Goal: Task Accomplishment & Management: Use online tool/utility

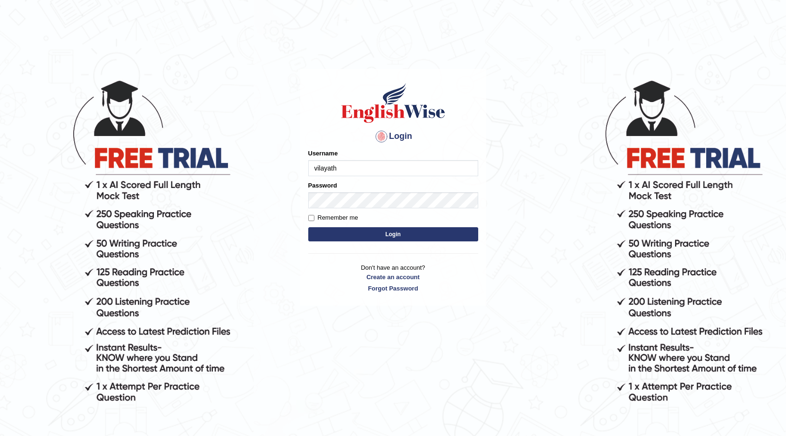
type input "vilayath"
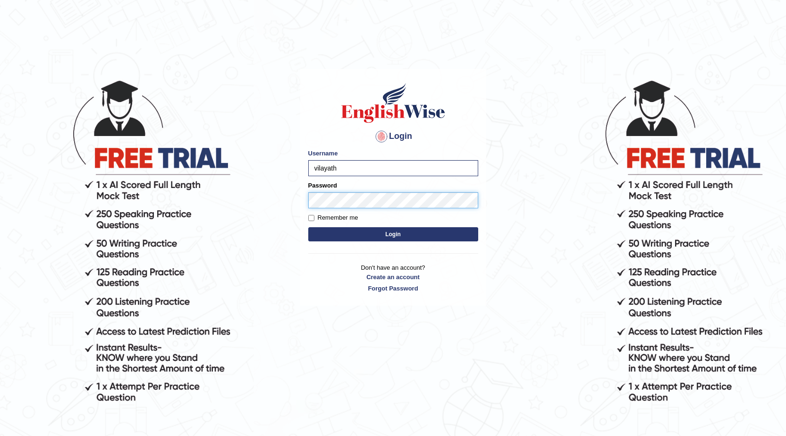
click at [308, 227] on button "Login" at bounding box center [393, 234] width 170 height 14
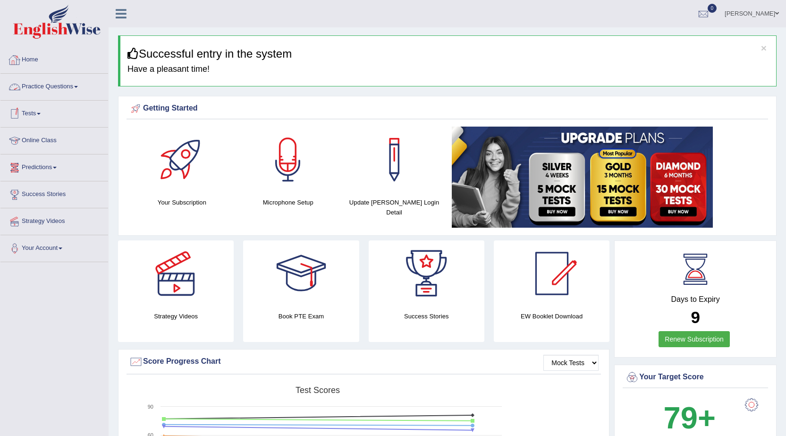
click at [29, 62] on link "Home" at bounding box center [54, 59] width 108 height 24
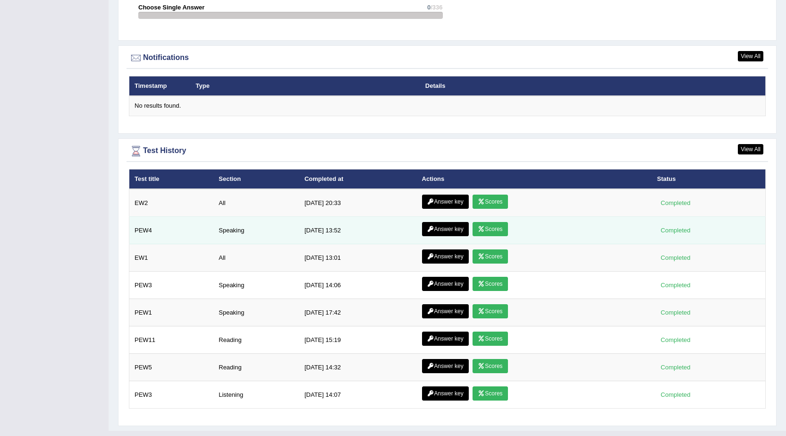
scroll to position [1129, 0]
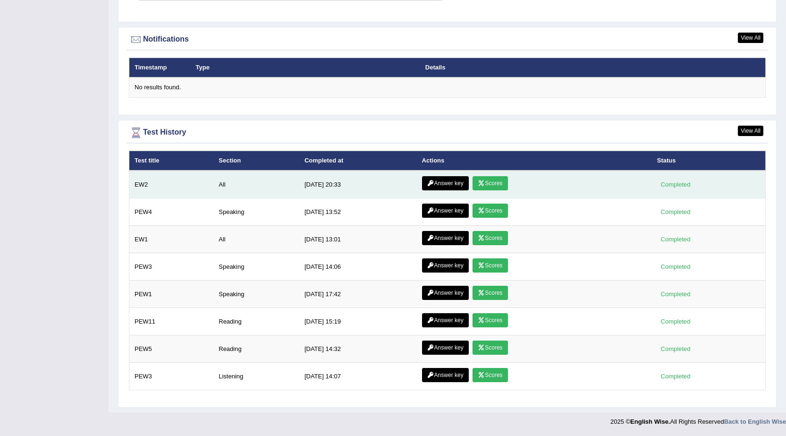
click at [433, 183] on link "Answer key" at bounding box center [445, 183] width 47 height 14
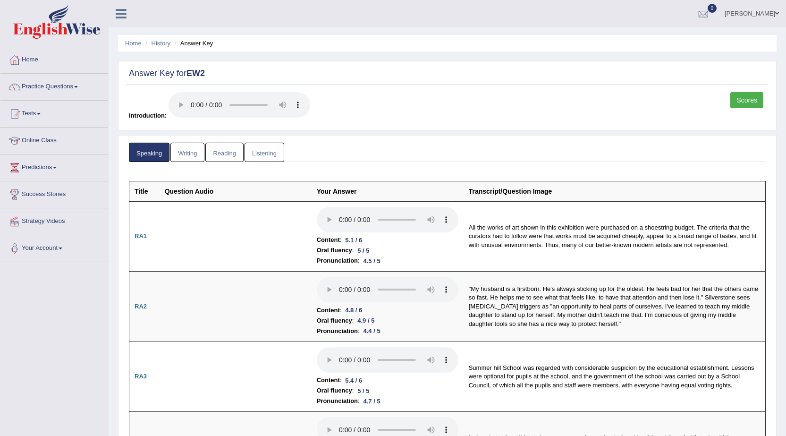
click at [744, 98] on link "Scores" at bounding box center [747, 100] width 33 height 16
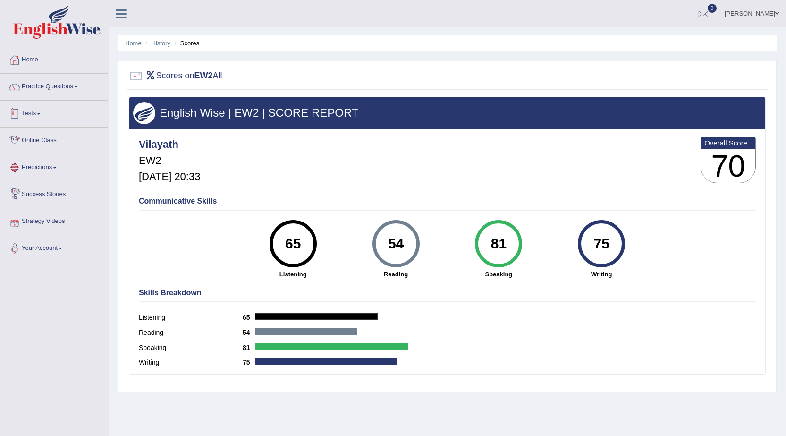
click at [46, 105] on link "Tests" at bounding box center [54, 113] width 108 height 24
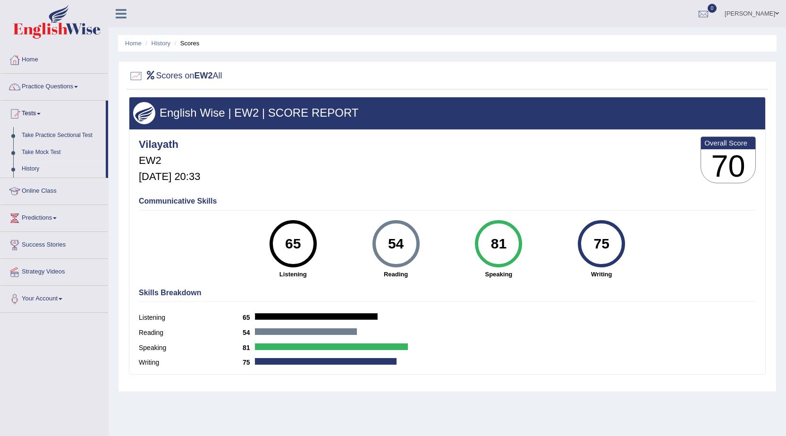
click at [43, 162] on link "History" at bounding box center [61, 169] width 88 height 17
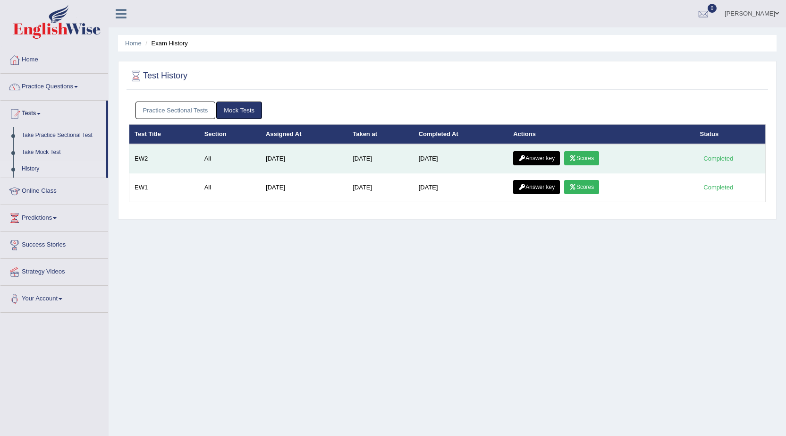
click at [525, 160] on icon at bounding box center [522, 158] width 7 height 6
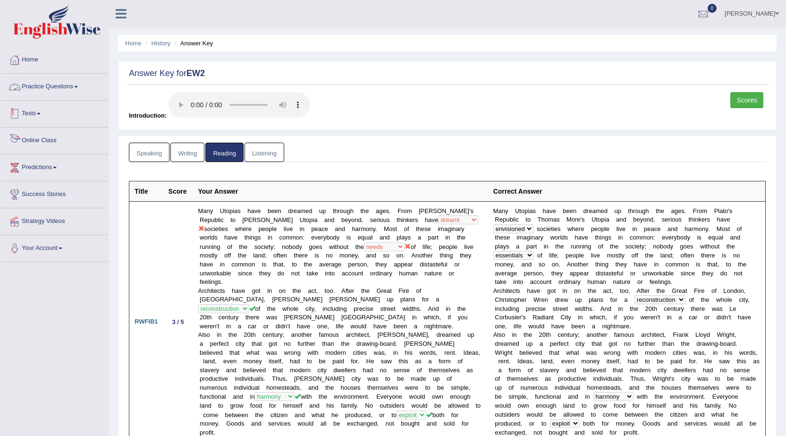
click at [38, 111] on link "Tests" at bounding box center [54, 113] width 108 height 24
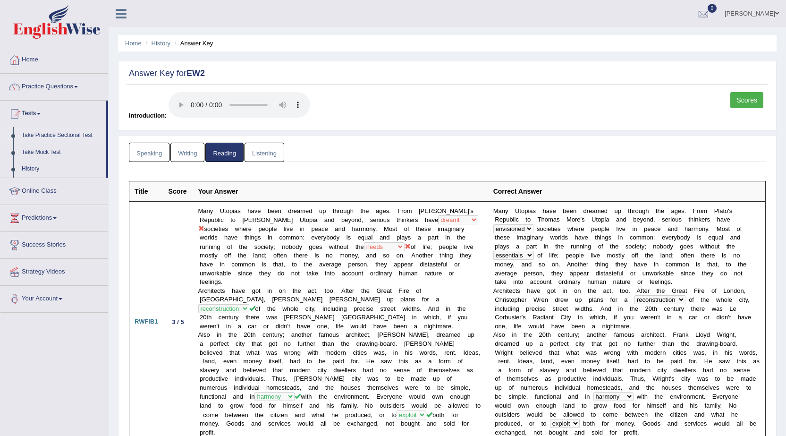
click at [46, 131] on link "Take Practice Sectional Test" at bounding box center [61, 135] width 88 height 17
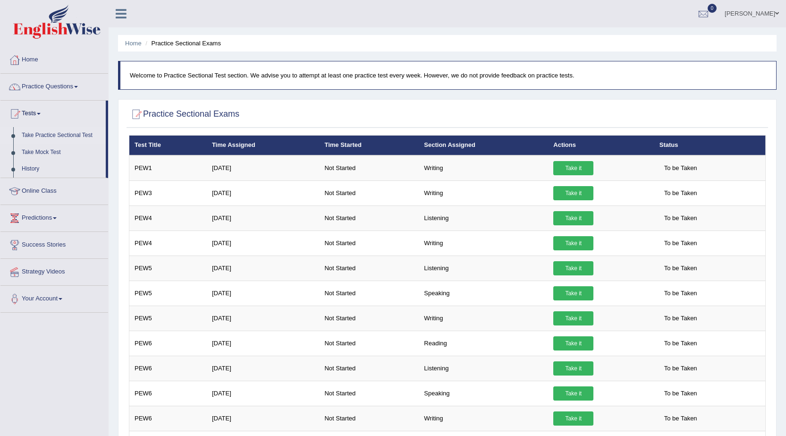
click at [50, 135] on link "Take Practice Sectional Test" at bounding box center [61, 135] width 88 height 17
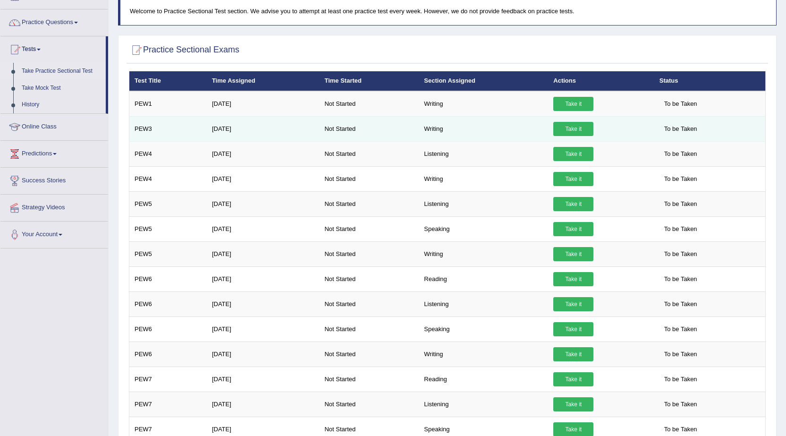
scroll to position [47, 0]
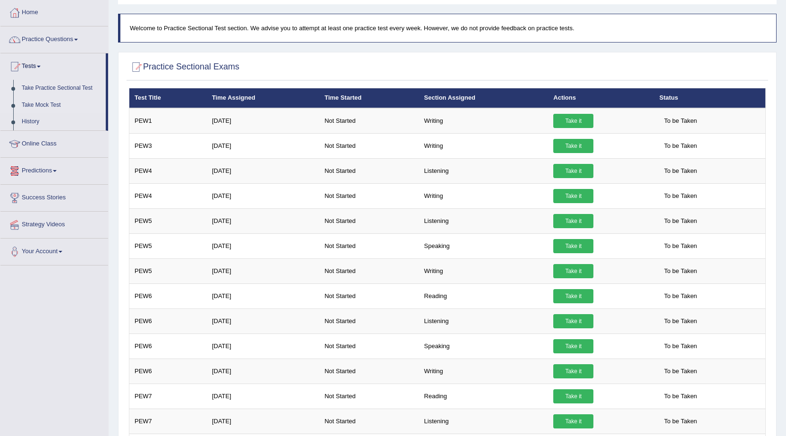
click at [27, 105] on link "Take Mock Test" at bounding box center [61, 105] width 88 height 17
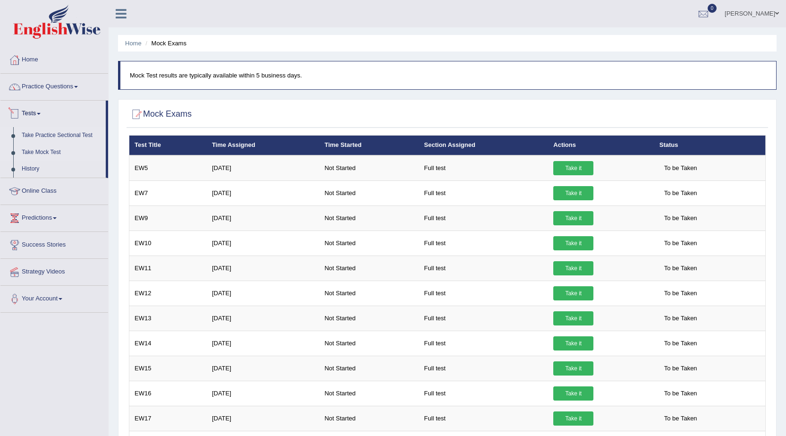
click at [52, 130] on link "Take Practice Sectional Test" at bounding box center [61, 135] width 88 height 17
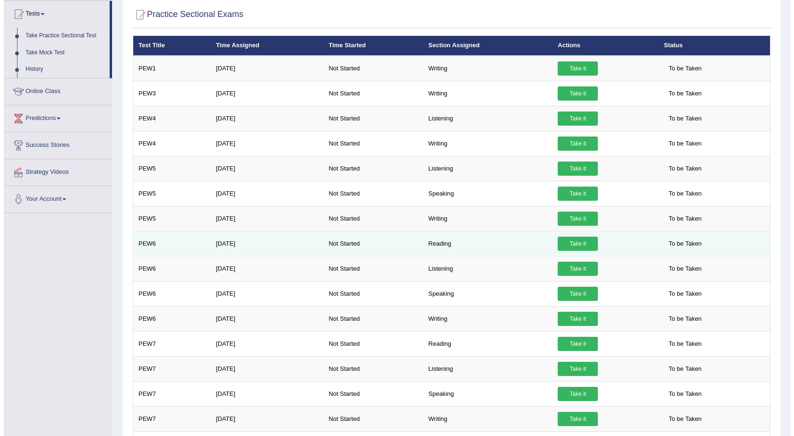
scroll to position [147, 0]
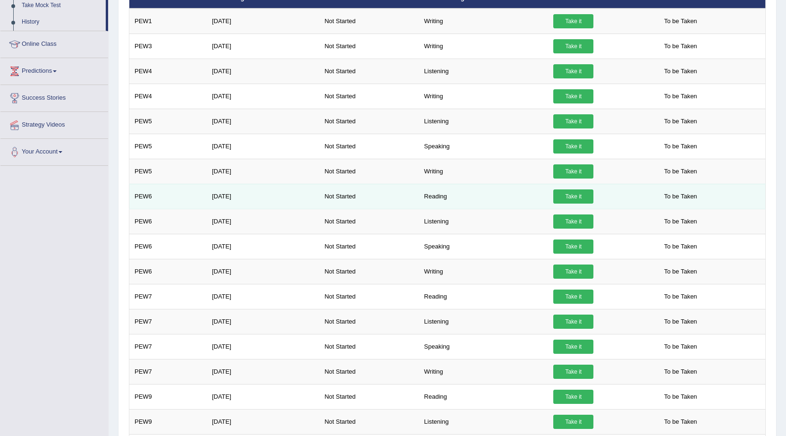
click at [573, 196] on link "Take it" at bounding box center [574, 196] width 40 height 14
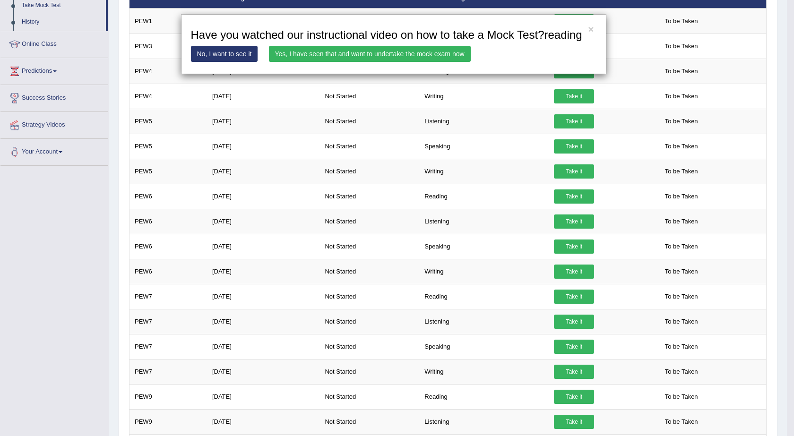
click at [325, 47] on link "Yes, I have seen that and want to undertake the mock exam now" at bounding box center [370, 54] width 202 height 16
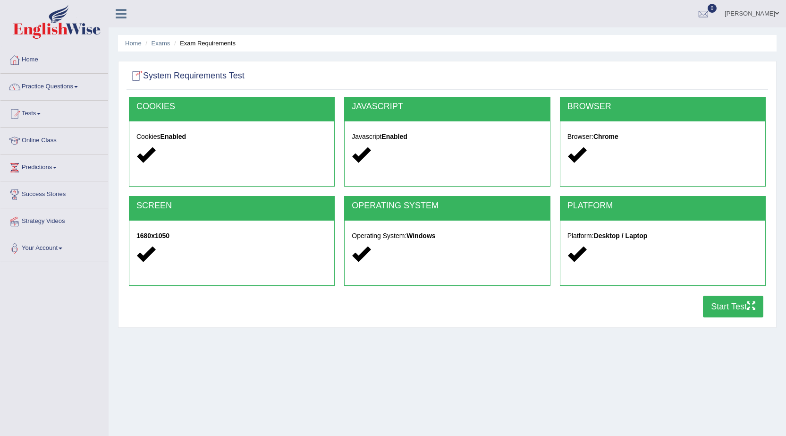
click at [737, 305] on button "Start Test" at bounding box center [733, 307] width 60 height 22
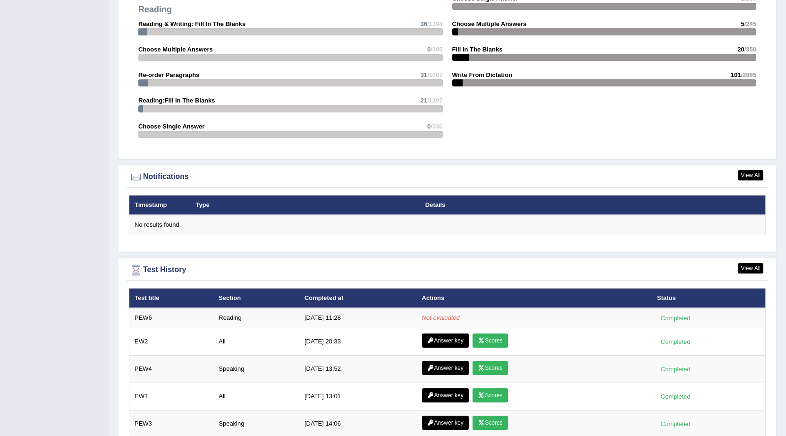
scroll to position [1122, 0]
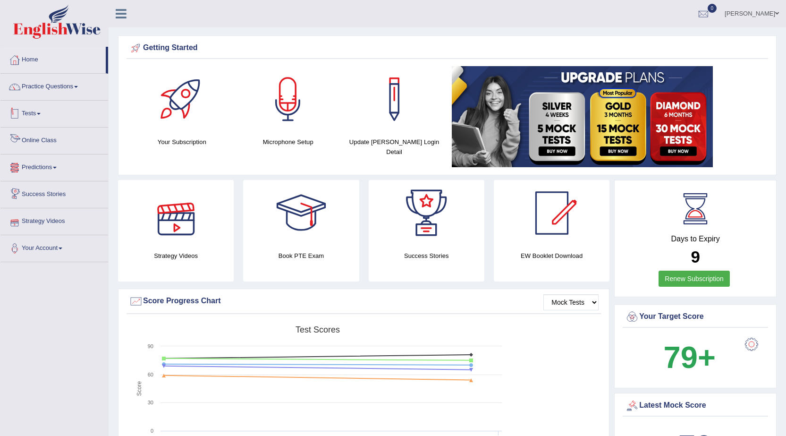
click at [34, 111] on link "Tests" at bounding box center [54, 113] width 108 height 24
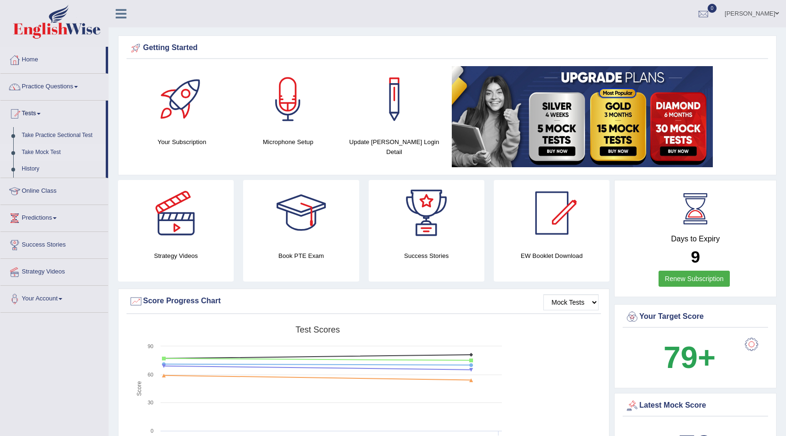
click at [44, 149] on link "Take Mock Test" at bounding box center [61, 152] width 88 height 17
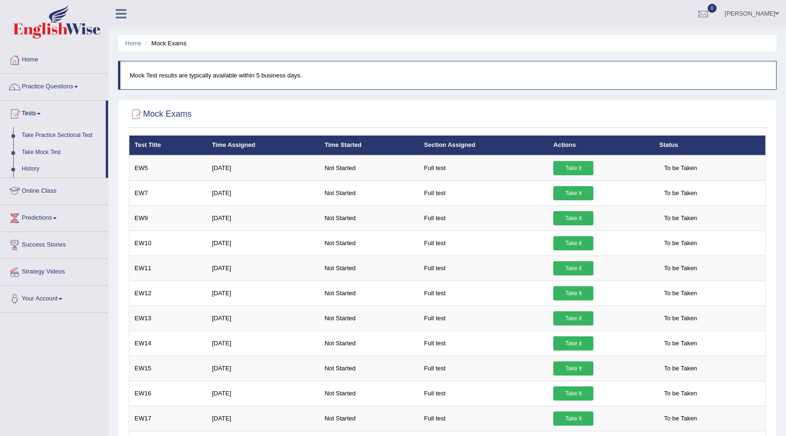
click at [51, 135] on link "Take Practice Sectional Test" at bounding box center [61, 135] width 88 height 17
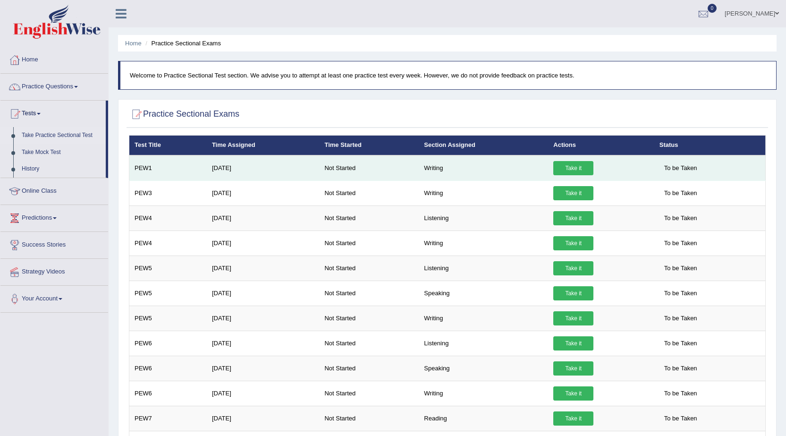
click at [579, 169] on link "Take it" at bounding box center [574, 168] width 40 height 14
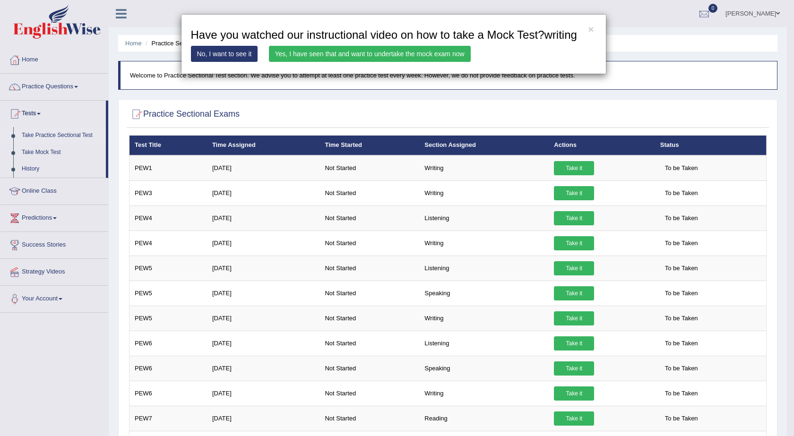
click at [405, 50] on link "Yes, I have seen that and want to undertake the mock exam now" at bounding box center [370, 54] width 202 height 16
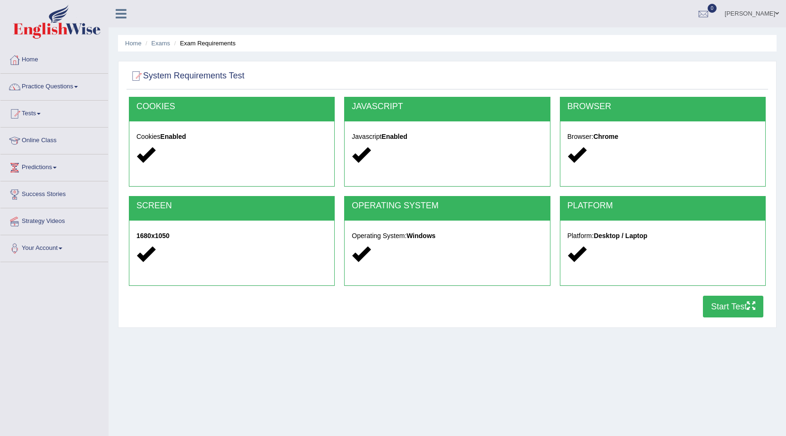
click at [715, 298] on button "Start Test" at bounding box center [733, 307] width 60 height 22
